Goal: Information Seeking & Learning: Learn about a topic

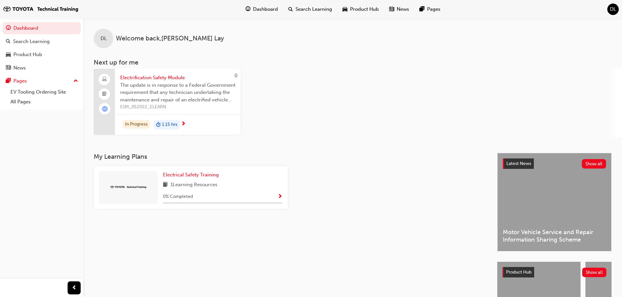
click at [167, 125] on span "1.15 hrs" at bounding box center [169, 125] width 15 height 8
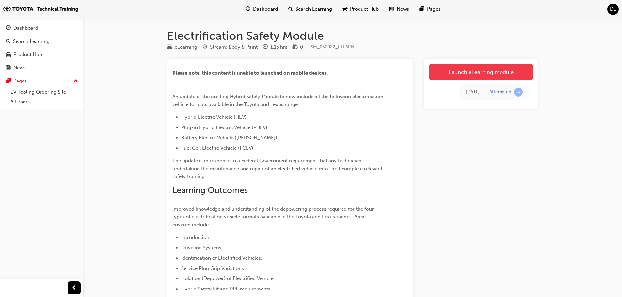
click at [454, 72] on link "Launch eLearning module" at bounding box center [481, 72] width 104 height 16
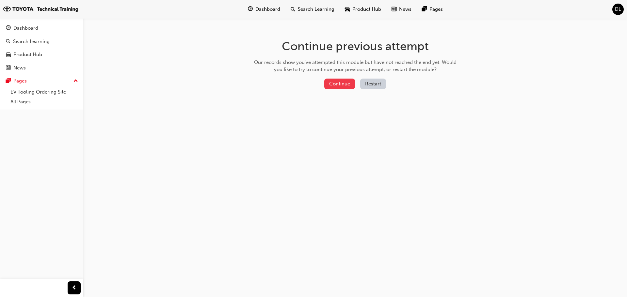
click at [340, 81] on button "Continue" at bounding box center [339, 84] width 31 height 11
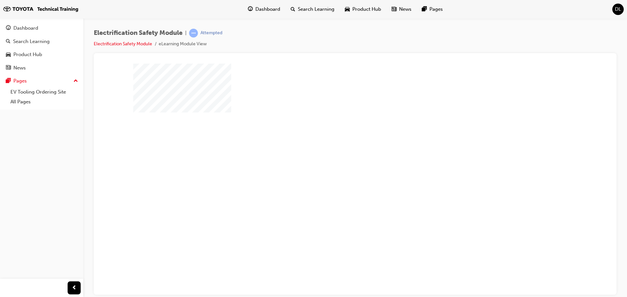
click at [336, 160] on div "play" at bounding box center [336, 160] width 0 height 0
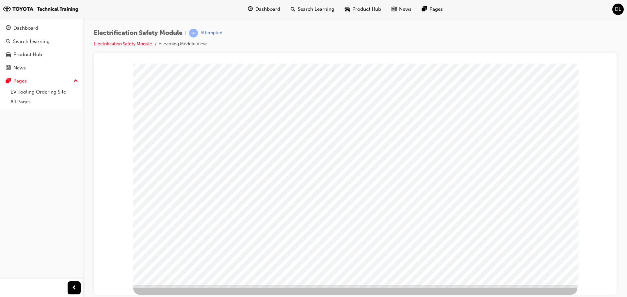
click at [247, 39] on div "Electrification Safety Module | Attempted Electrification Safety Module eLearni…" at bounding box center [355, 41] width 523 height 24
click at [133, 44] on link "Electrification Safety Module" at bounding box center [123, 44] width 58 height 6
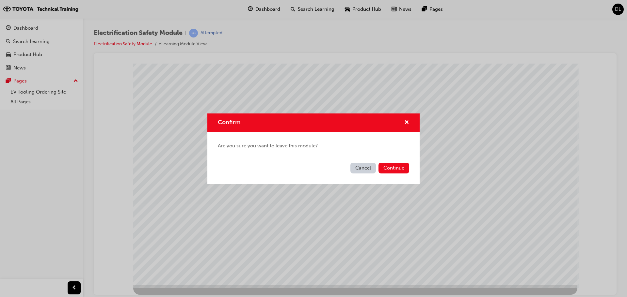
click at [361, 167] on button "Cancel" at bounding box center [362, 168] width 25 height 11
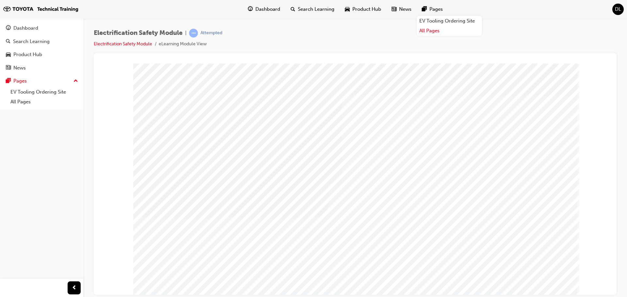
click at [435, 29] on link "All Pages" at bounding box center [449, 31] width 65 height 10
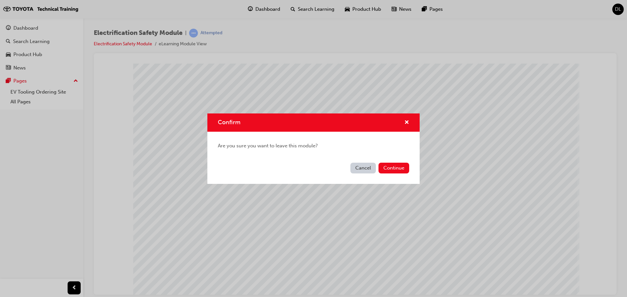
click at [359, 168] on button "Cancel" at bounding box center [362, 168] width 25 height 11
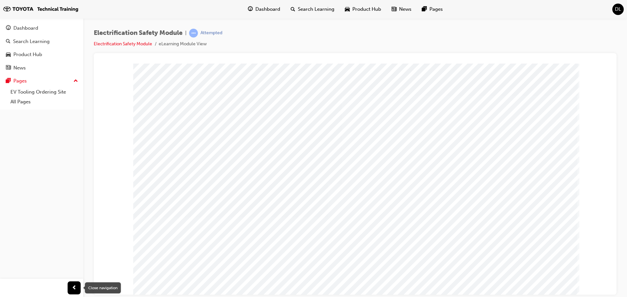
click at [74, 289] on span "prev-icon" at bounding box center [74, 288] width 5 height 8
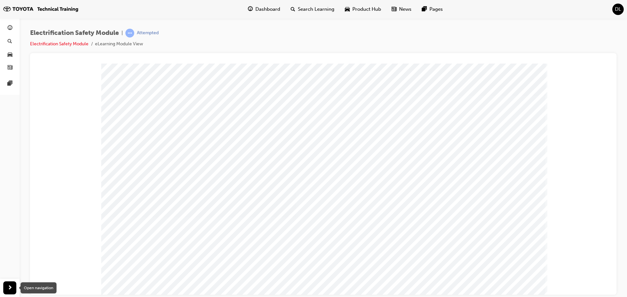
click at [9, 288] on span "next-icon" at bounding box center [10, 288] width 5 height 8
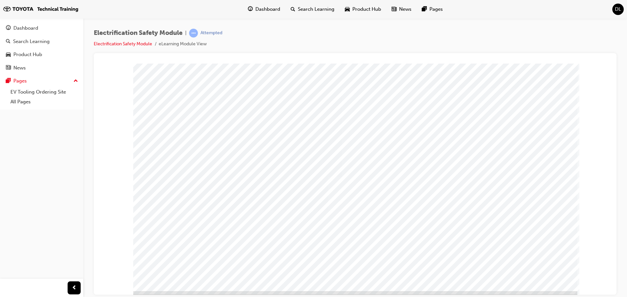
scroll to position [13, 0]
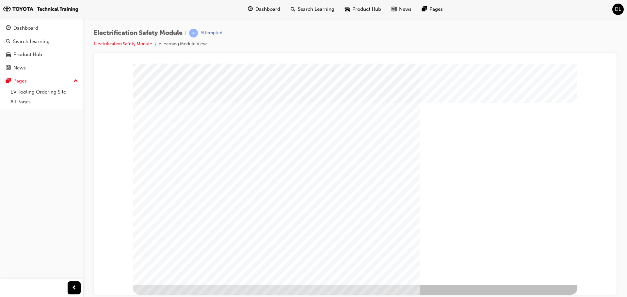
scroll to position [0, 0]
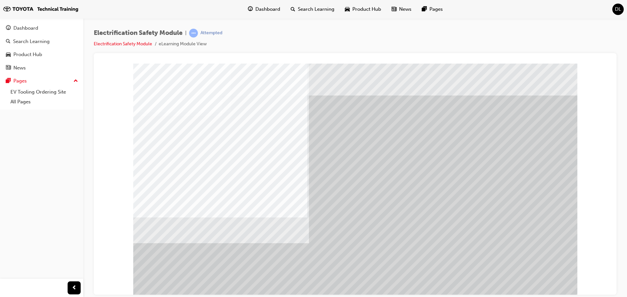
scroll to position [13, 0]
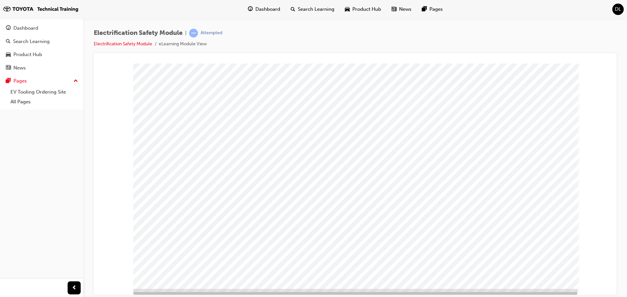
scroll to position [13, 0]
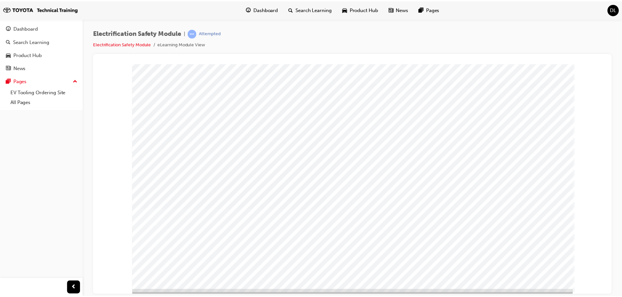
scroll to position [13, 0]
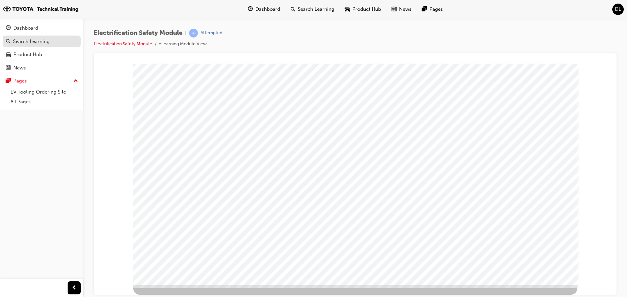
click at [33, 41] on div "Search Learning" at bounding box center [31, 42] width 37 height 8
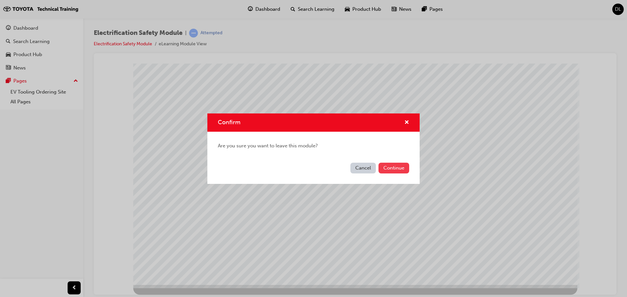
click at [398, 168] on button "Continue" at bounding box center [393, 168] width 31 height 11
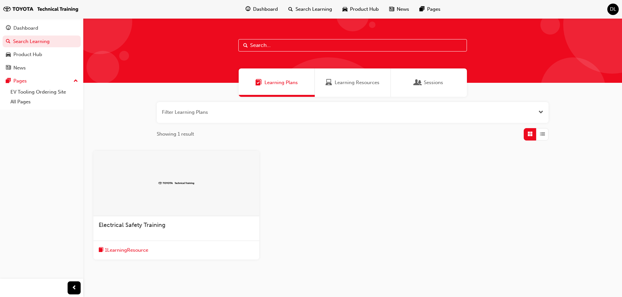
click at [122, 250] on span "1 Learning Resource" at bounding box center [126, 251] width 43 height 8
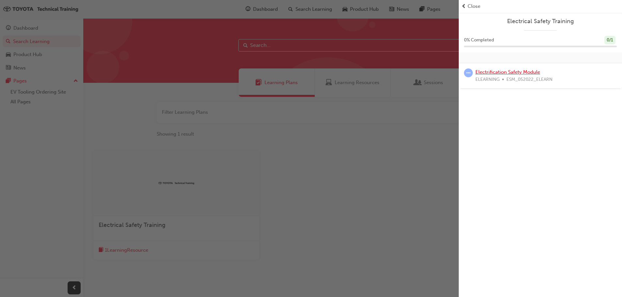
click at [503, 72] on link "Electrification Safety Module" at bounding box center [507, 72] width 65 height 6
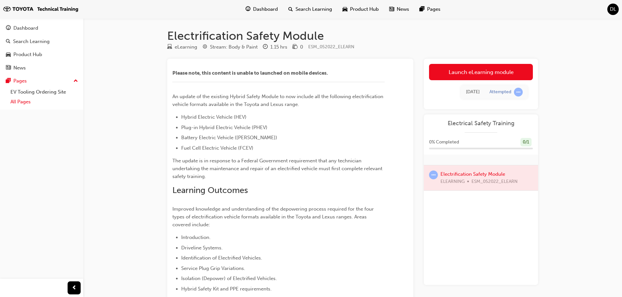
click at [20, 103] on link "All Pages" at bounding box center [44, 102] width 73 height 10
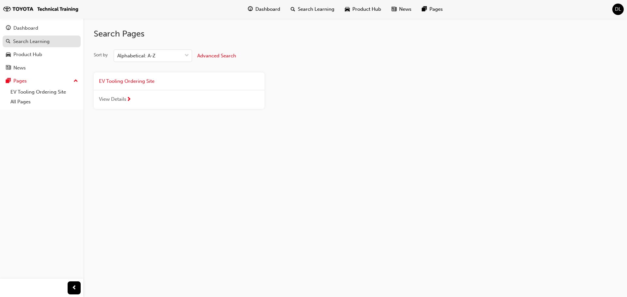
click at [28, 40] on div "Search Learning" at bounding box center [31, 42] width 37 height 8
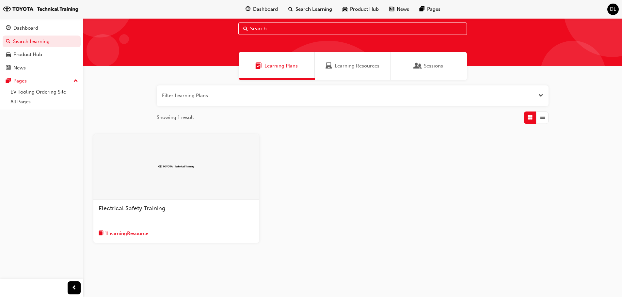
scroll to position [26, 0]
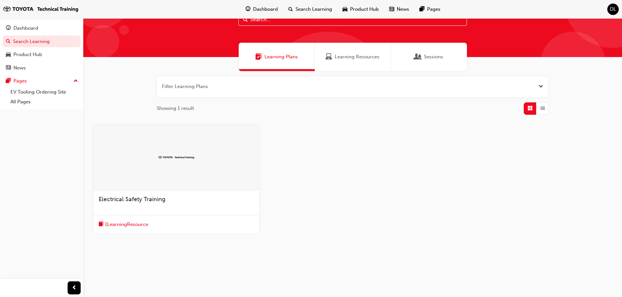
click at [426, 57] on span "Sessions" at bounding box center [433, 57] width 19 height 8
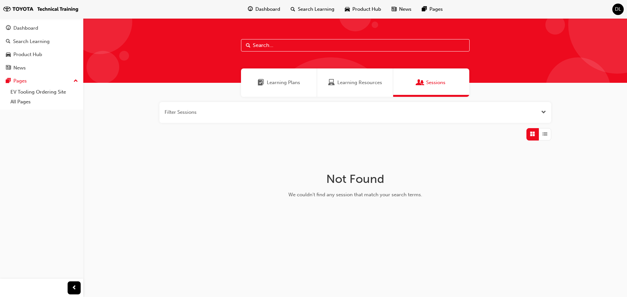
click at [278, 83] on span "Learning Plans" at bounding box center [283, 83] width 33 height 8
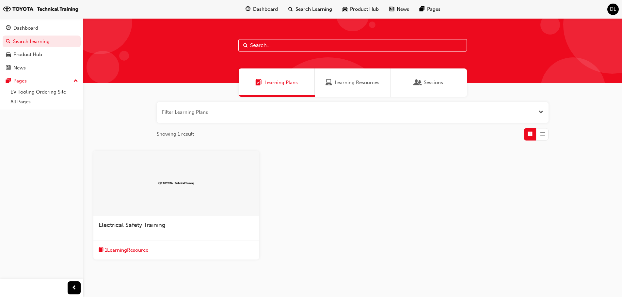
click at [128, 251] on span "1 Learning Resource" at bounding box center [126, 251] width 43 height 8
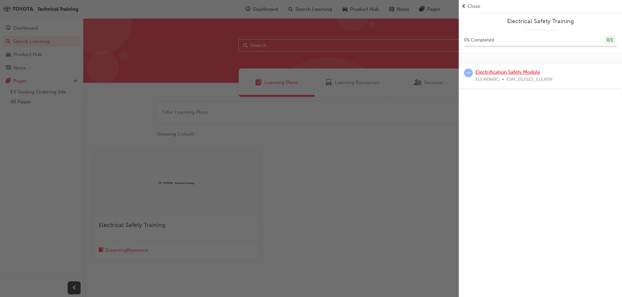
click at [499, 74] on link "Electrification Safety Module" at bounding box center [507, 72] width 65 height 6
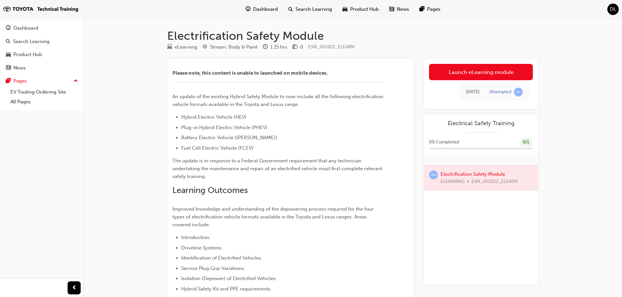
click at [479, 176] on div at bounding box center [481, 178] width 114 height 25
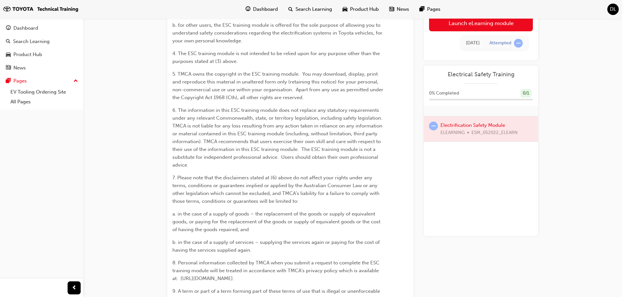
scroll to position [513, 0]
